Goal: Go to known website: Access a specific website the user already knows

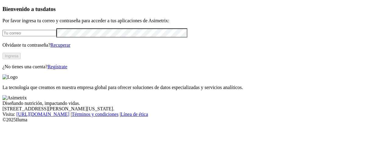
drag, startPoint x: 0, startPoint y: 0, endPoint x: 52, endPoint y: 37, distance: 63.7
click at [52, 36] on input "email" at bounding box center [29, 33] width 54 height 6
type input "[PERSON_NAME][EMAIL_ADDRESS][PERSON_NAME][DOMAIN_NAME]"
click input "submit" at bounding box center [0, 0] width 0 height 0
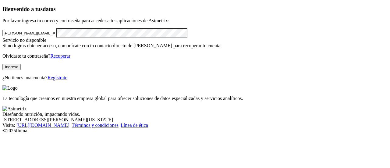
click at [21, 70] on button "Ingresa" at bounding box center [11, 67] width 18 height 6
